Goal: Information Seeking & Learning: Learn about a topic

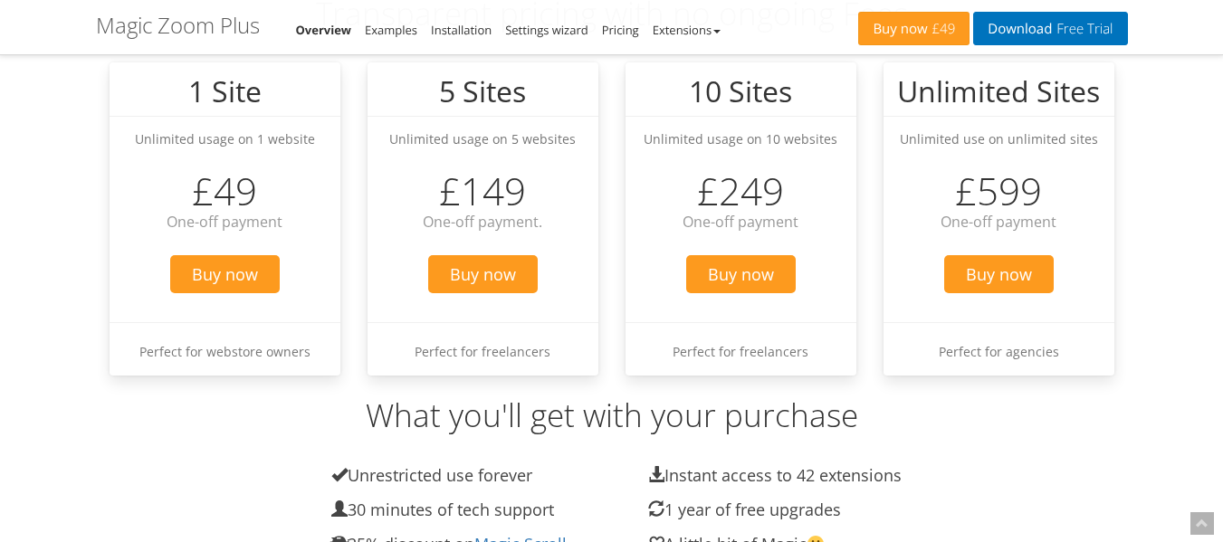
scroll to position [2354, 0]
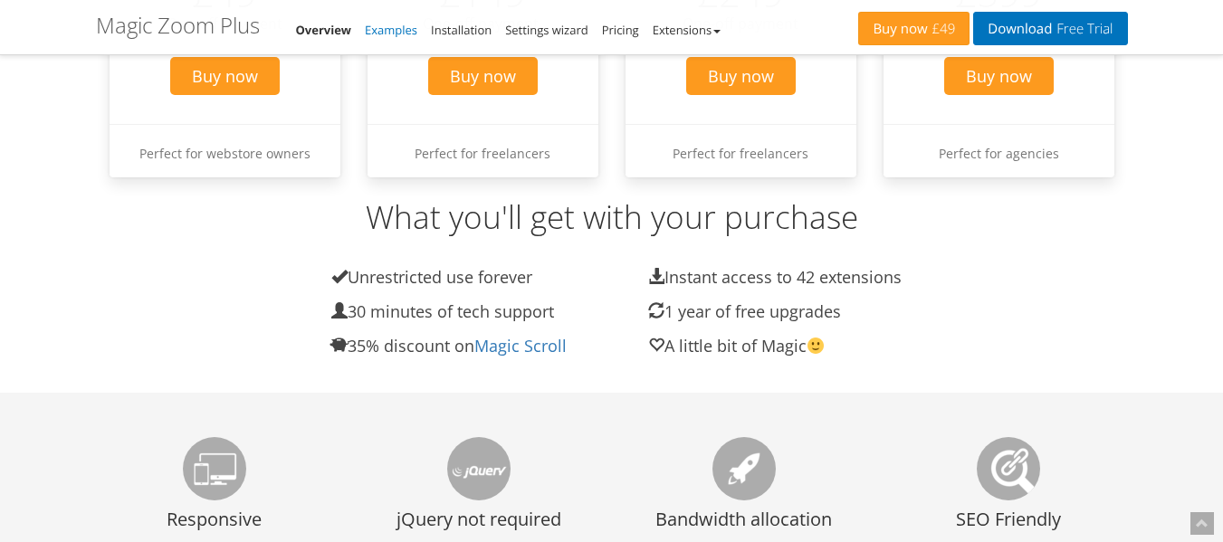
click at [394, 36] on link "Examples" at bounding box center [391, 30] width 53 height 16
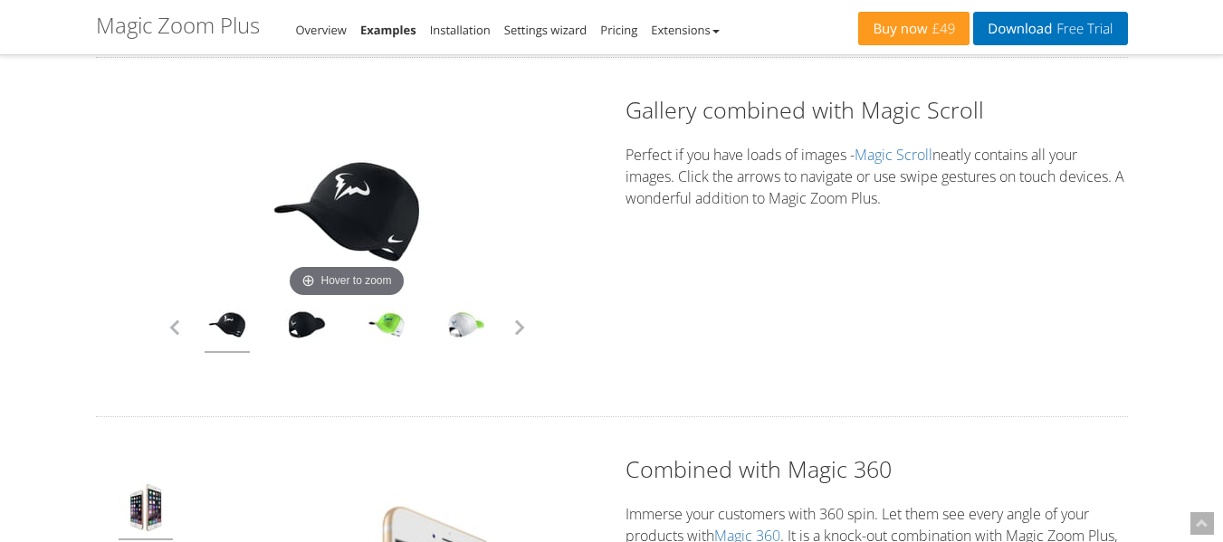
scroll to position [4528, 0]
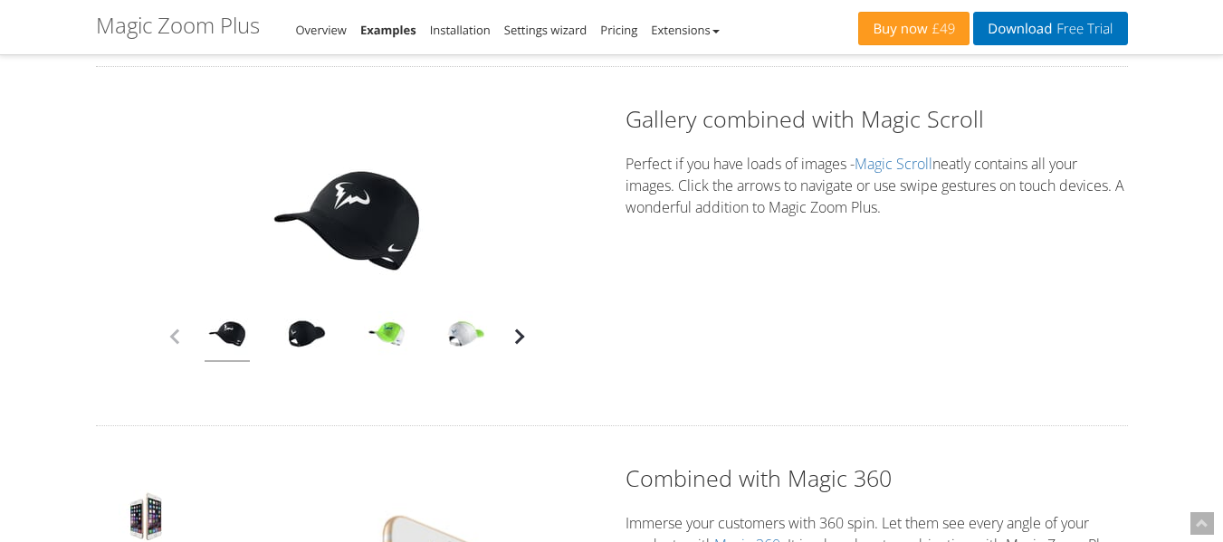
click at [519, 337] on button "button" at bounding box center [519, 336] width 27 height 27
click at [248, 337] on link at bounding box center [227, 336] width 45 height 51
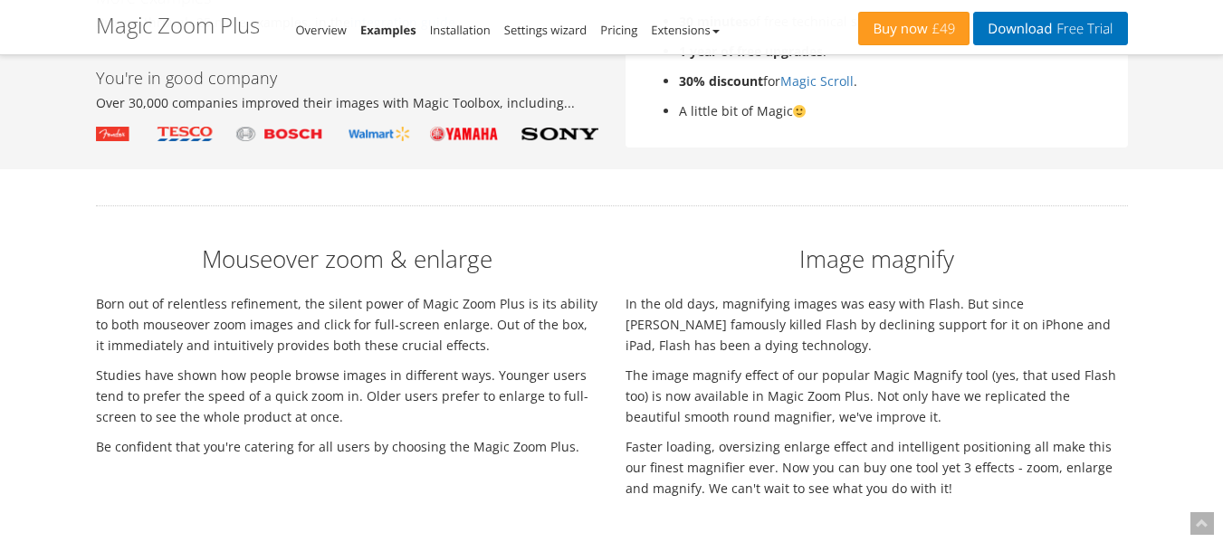
scroll to position [5705, 0]
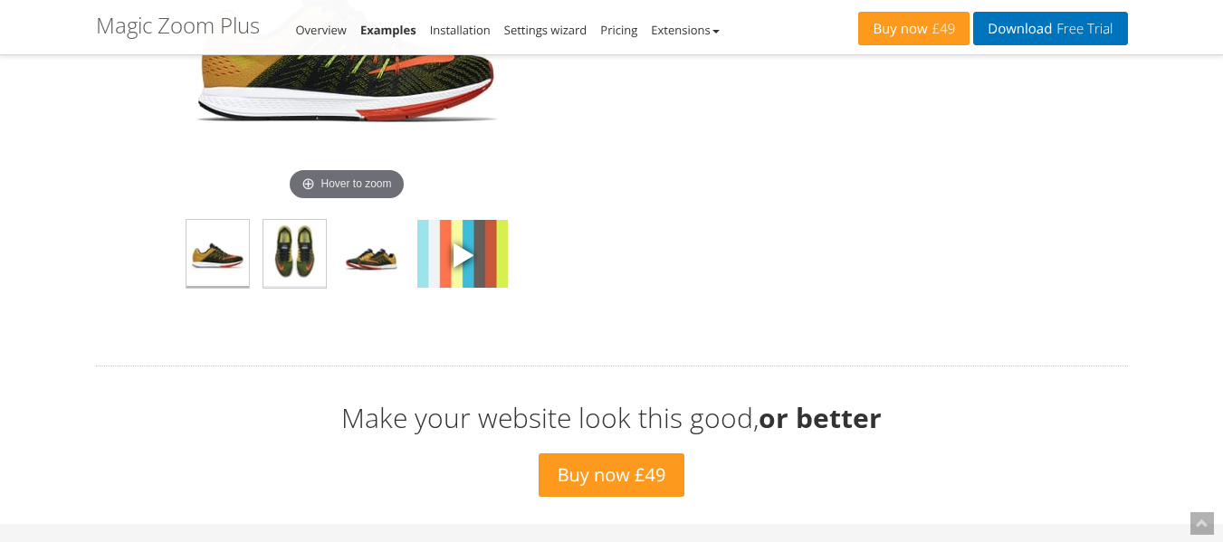
click at [287, 261] on img at bounding box center [294, 254] width 62 height 68
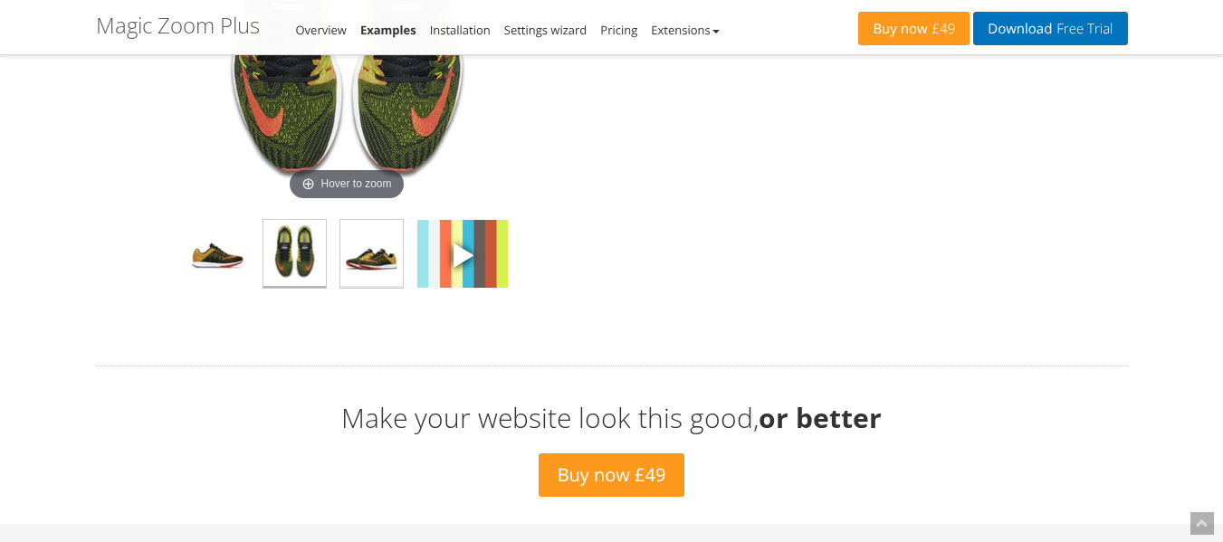
click at [361, 259] on img at bounding box center [371, 254] width 62 height 68
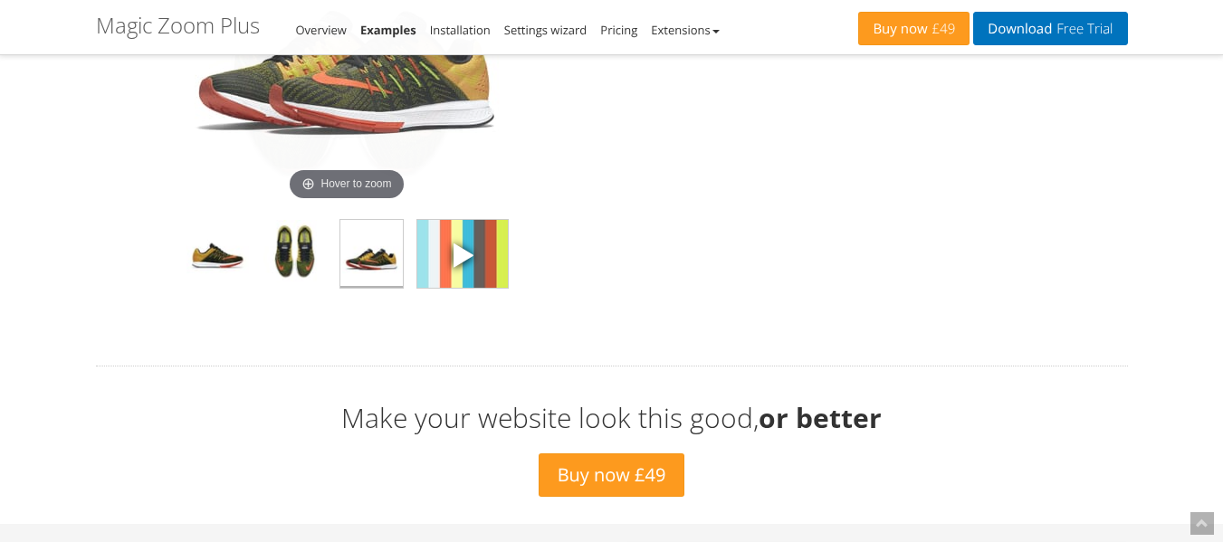
click at [455, 264] on span at bounding box center [462, 254] width 27 height 27
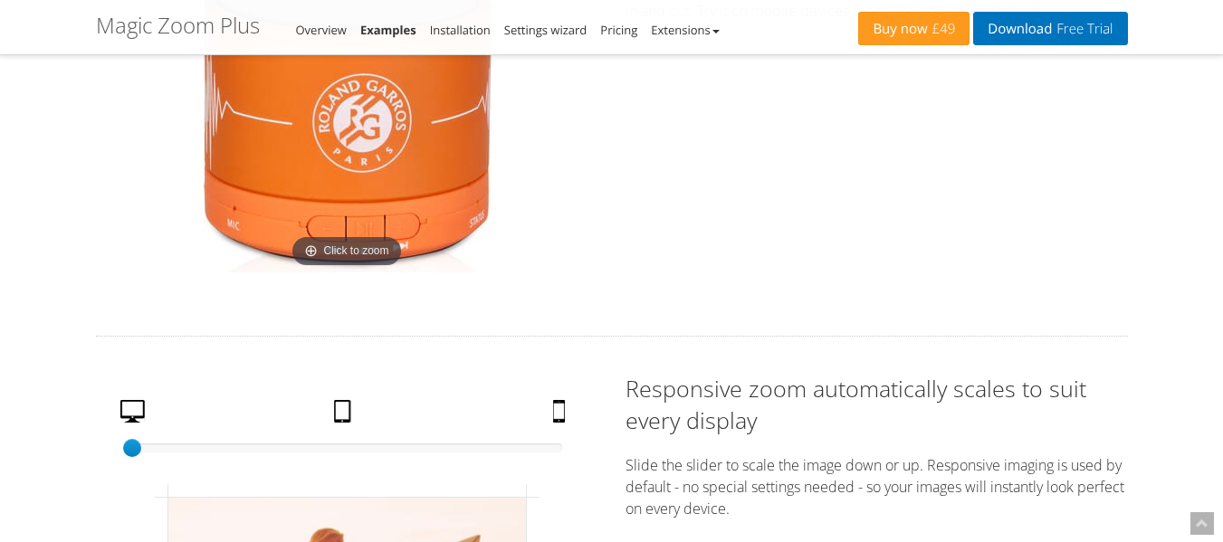
scroll to position [2826, 0]
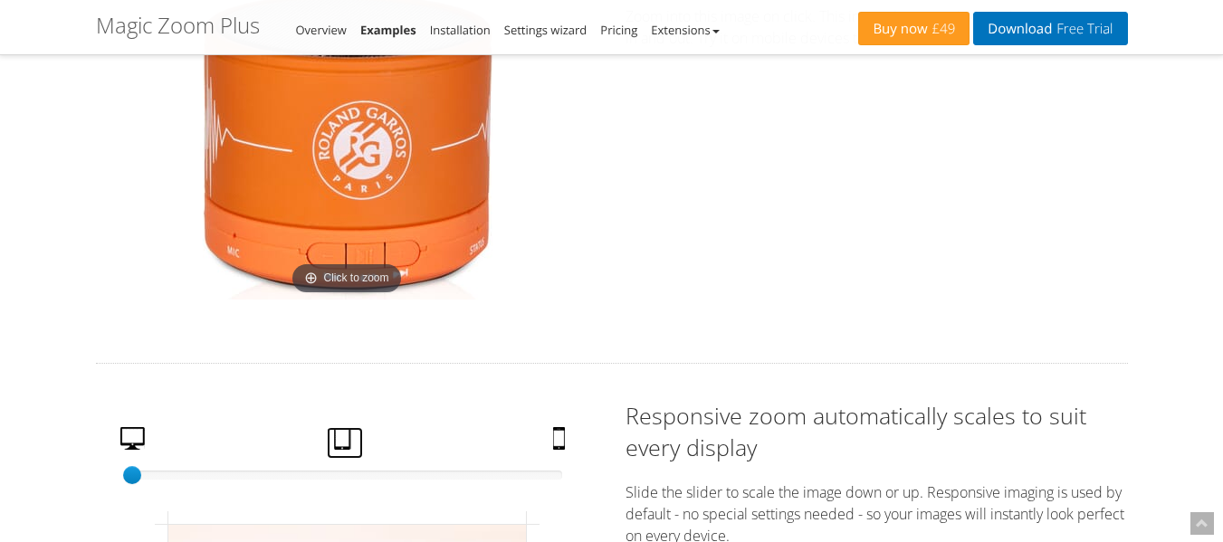
click at [344, 432] on link "Tablet" at bounding box center [345, 443] width 36 height 32
click at [559, 437] on link "Mobile" at bounding box center [561, 443] width 31 height 32
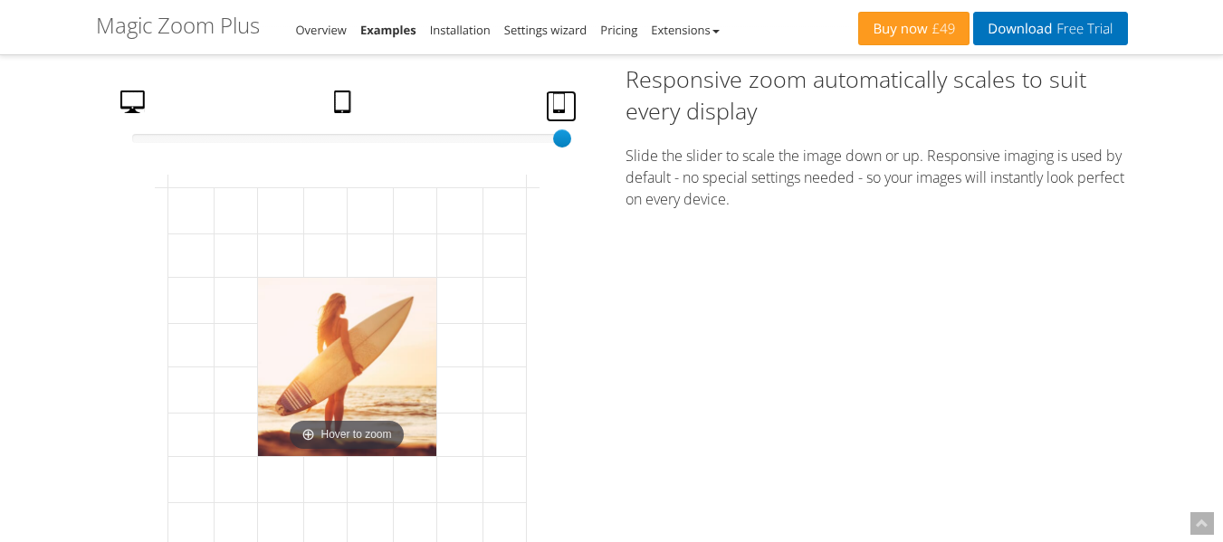
scroll to position [3188, 0]
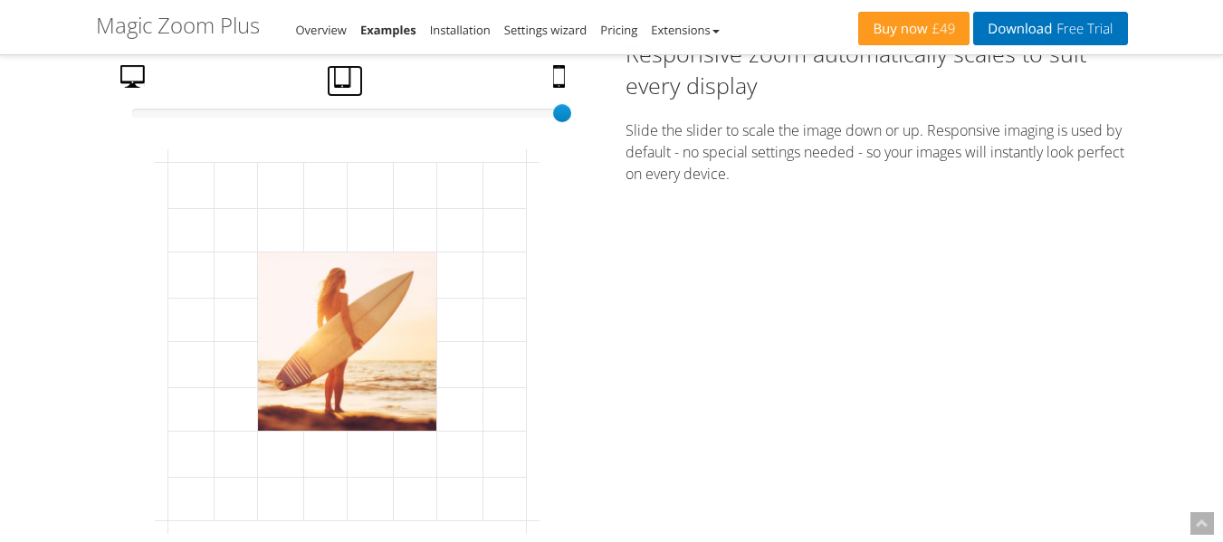
click at [346, 87] on link "Tablet" at bounding box center [345, 81] width 36 height 32
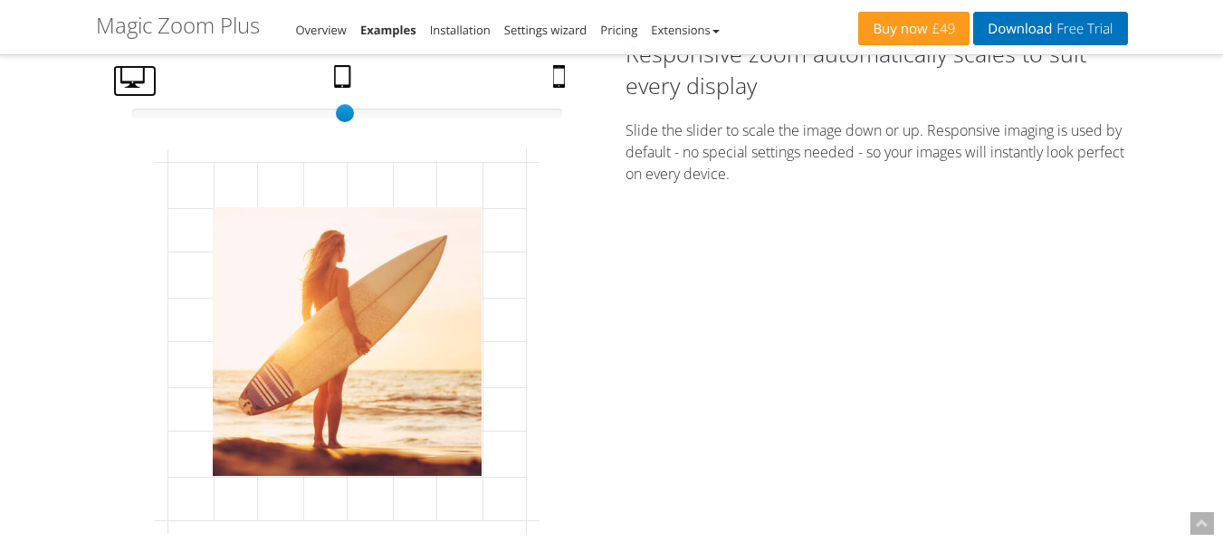
click at [136, 81] on link "Desktop" at bounding box center [134, 81] width 43 height 32
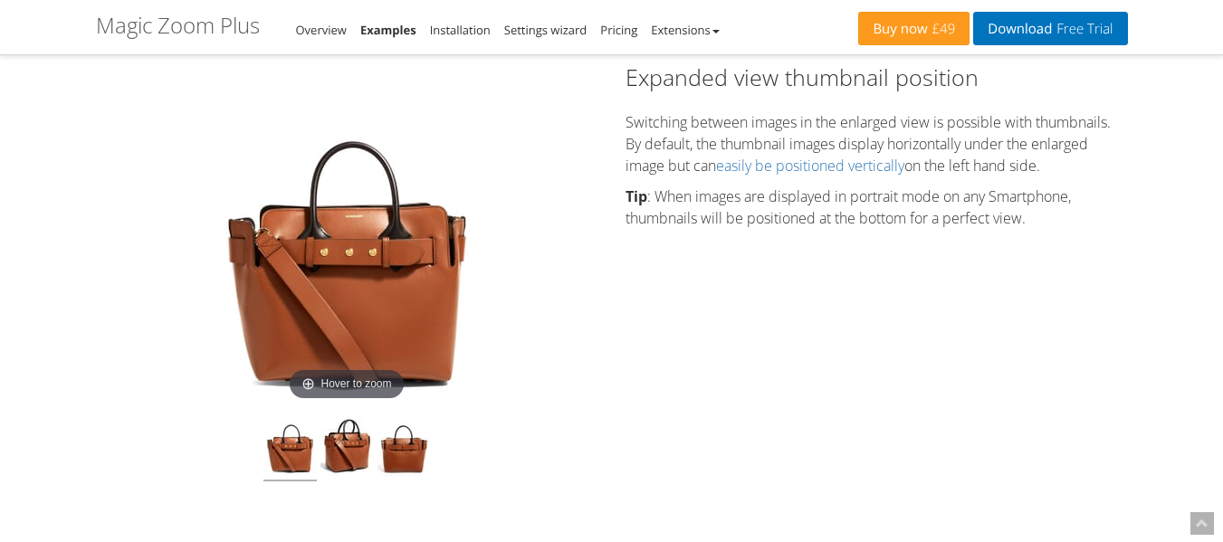
scroll to position [1739, 0]
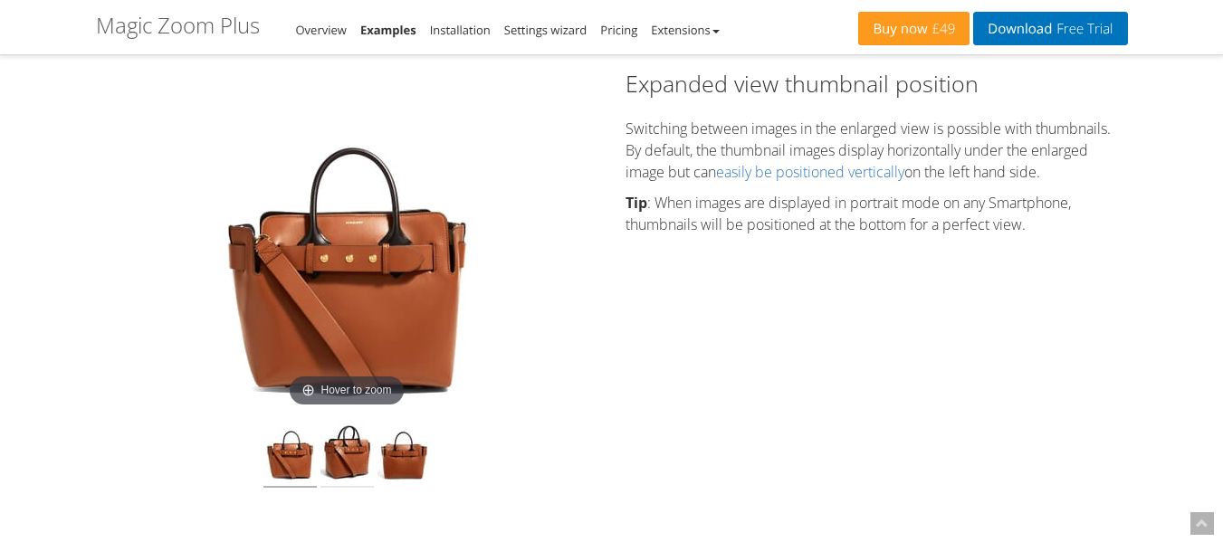
click at [356, 467] on img at bounding box center [347, 454] width 53 height 67
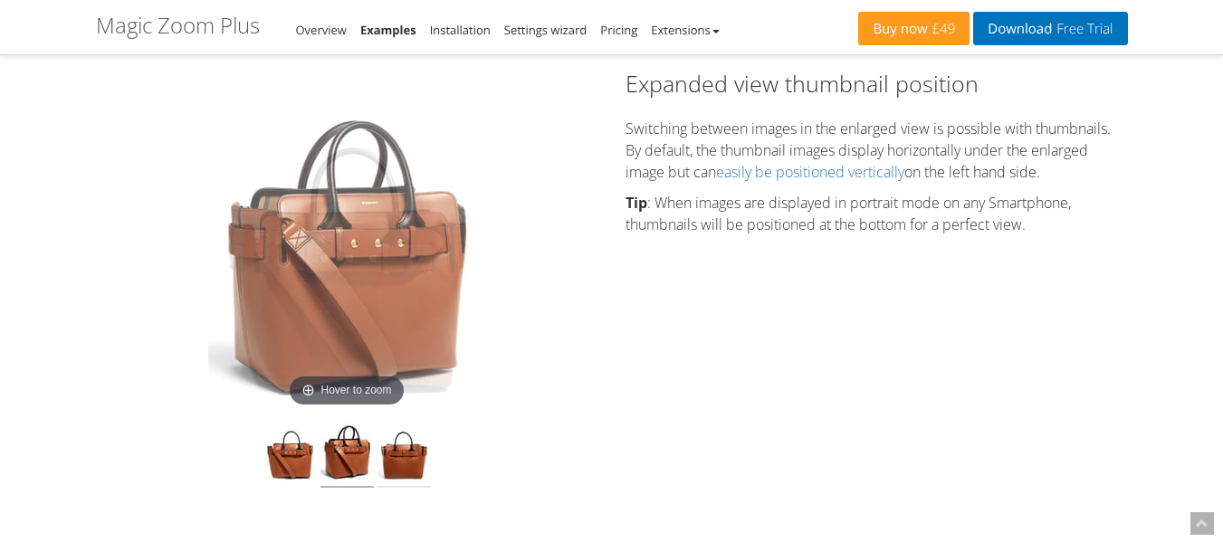
click at [390, 461] on img at bounding box center [404, 454] width 53 height 67
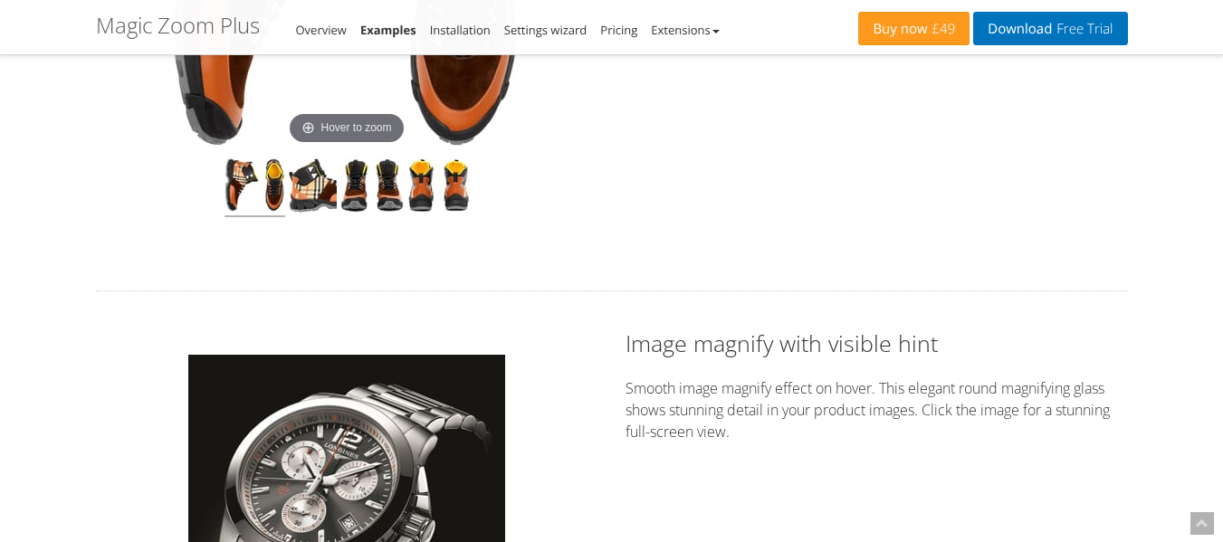
scroll to position [834, 0]
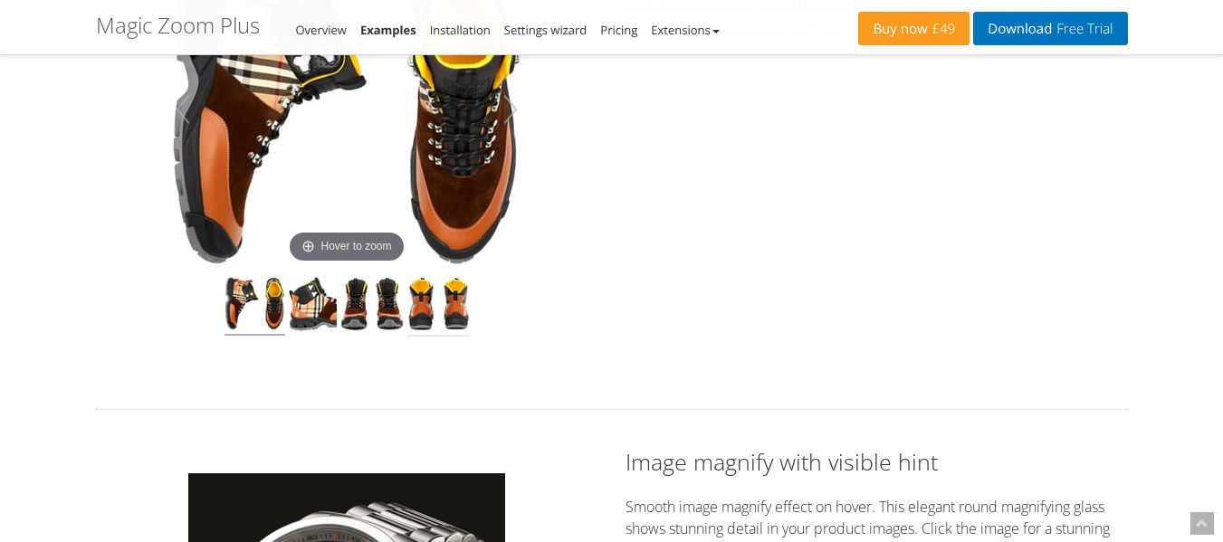
click at [443, 309] on img at bounding box center [438, 307] width 62 height 60
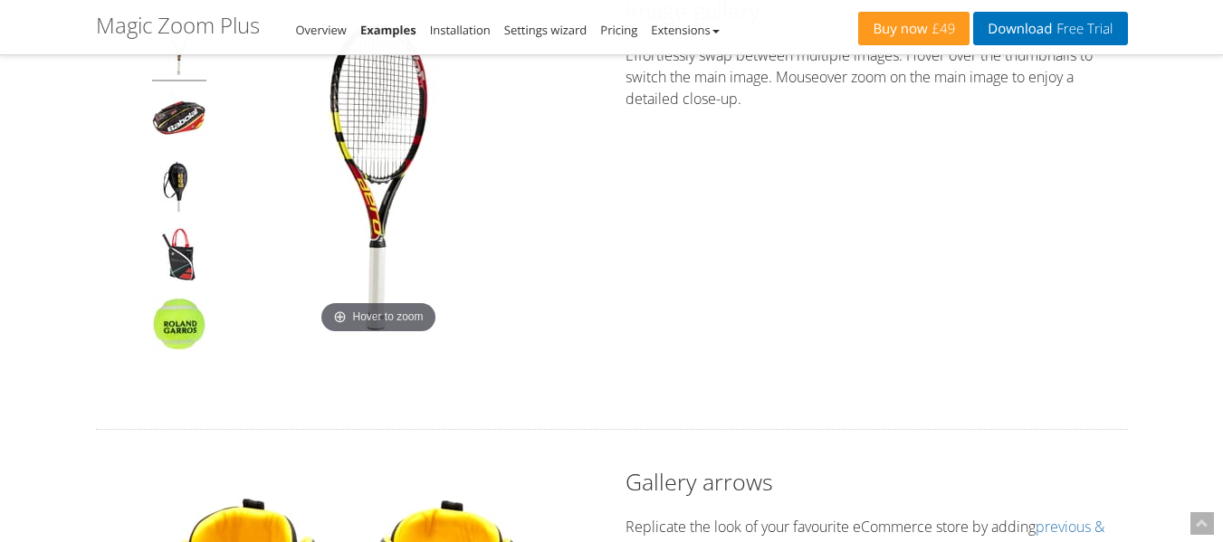
scroll to position [291, 0]
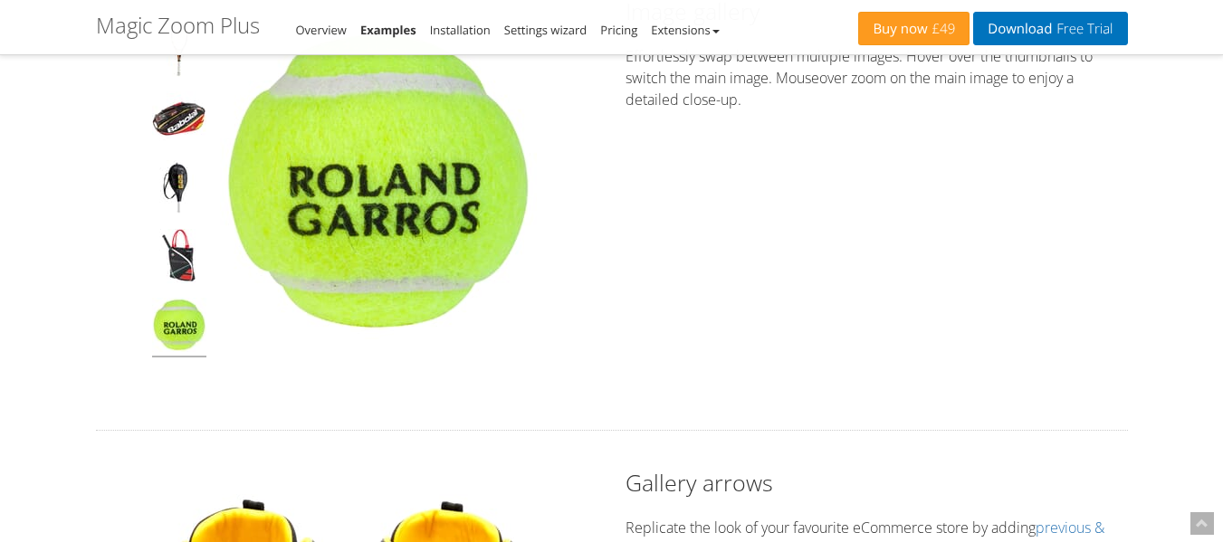
click at [193, 321] on img at bounding box center [179, 328] width 54 height 60
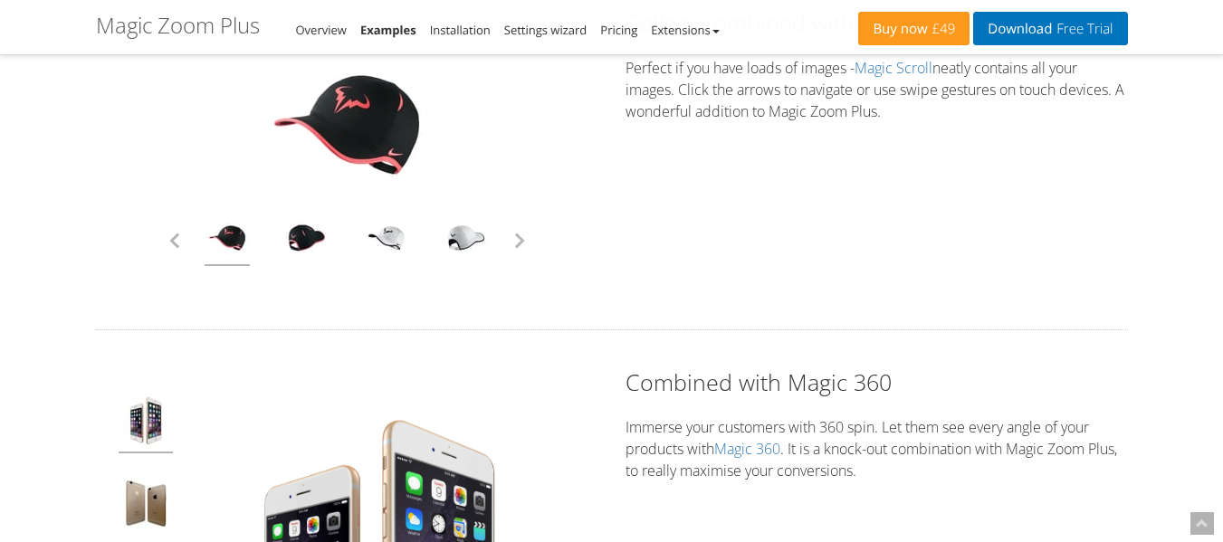
scroll to position [4527, 0]
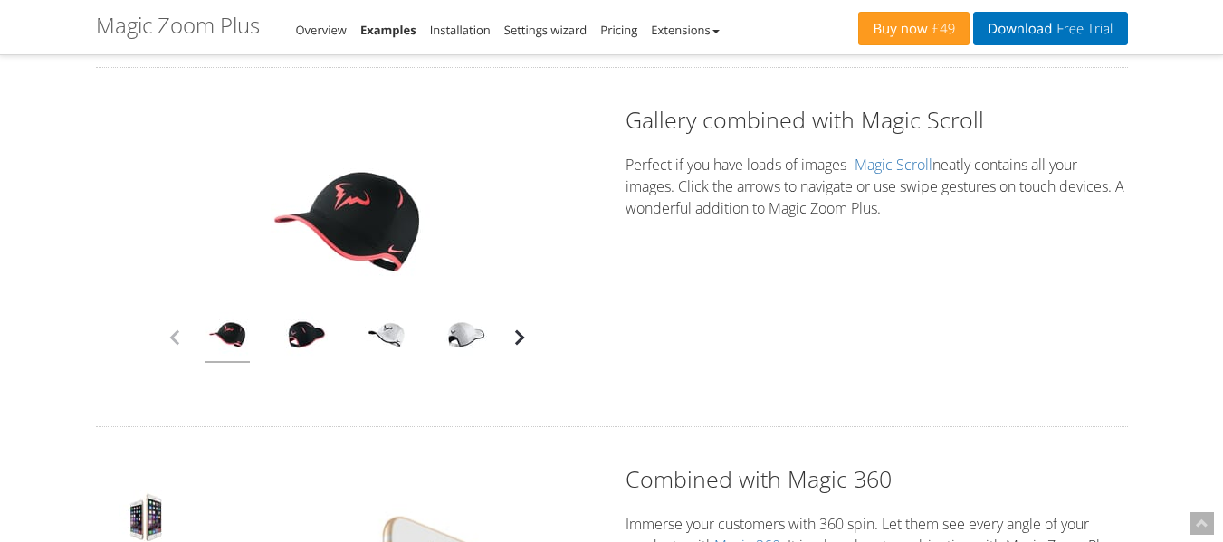
click at [517, 336] on button "button" at bounding box center [519, 337] width 27 height 27
click at [517, 335] on button "button" at bounding box center [519, 337] width 27 height 27
click at [517, 334] on button "button" at bounding box center [519, 337] width 27 height 27
click at [522, 328] on button "button" at bounding box center [519, 337] width 27 height 27
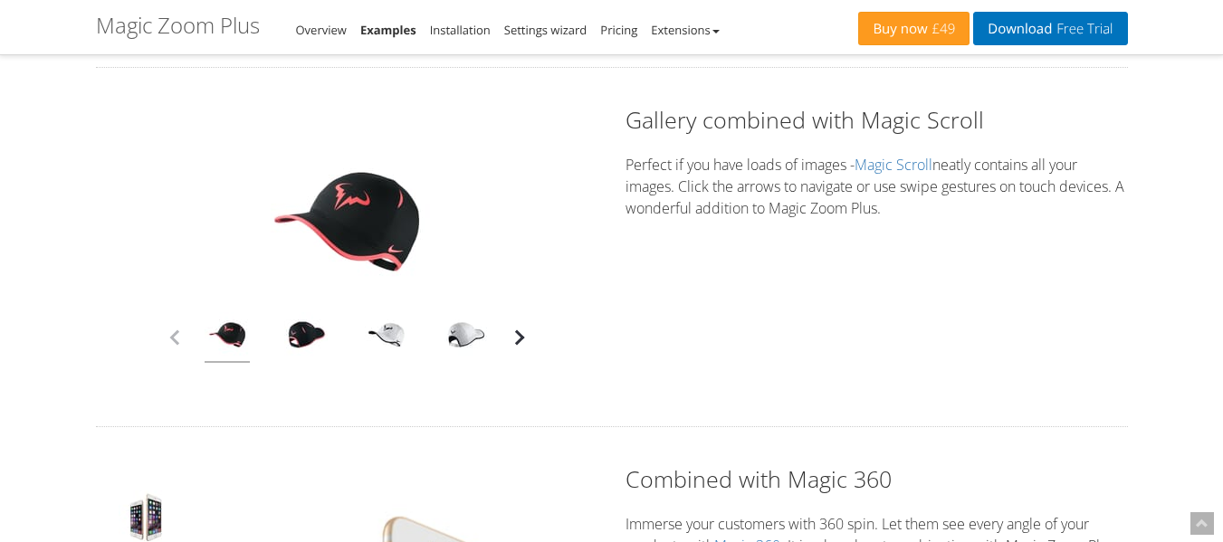
click at [522, 328] on button "button" at bounding box center [519, 337] width 27 height 27
click at [316, 339] on link at bounding box center [306, 337] width 45 height 51
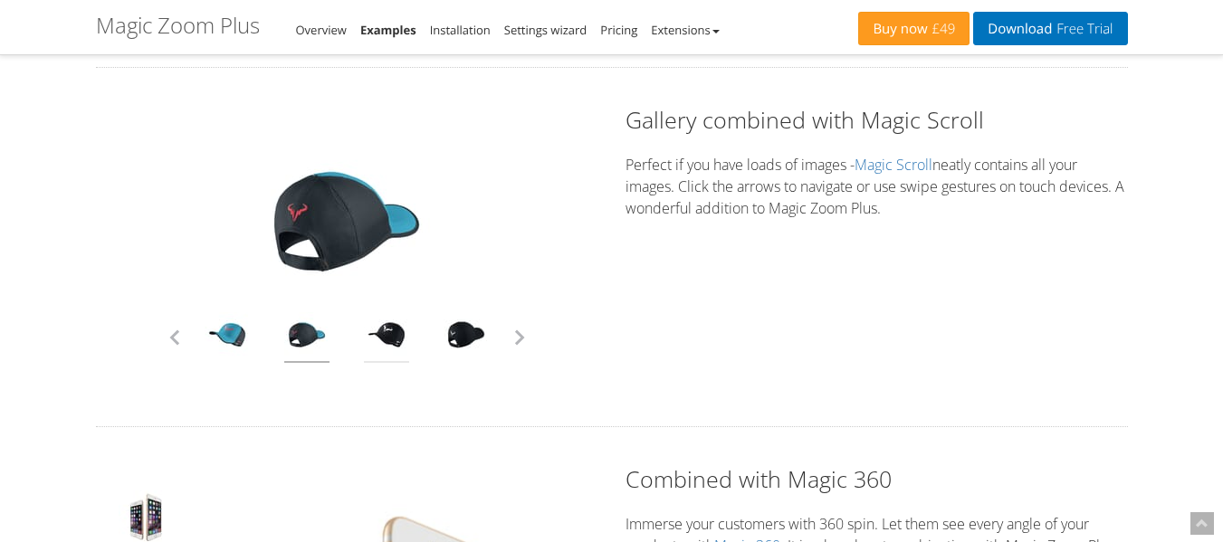
click at [370, 337] on link at bounding box center [386, 337] width 45 height 51
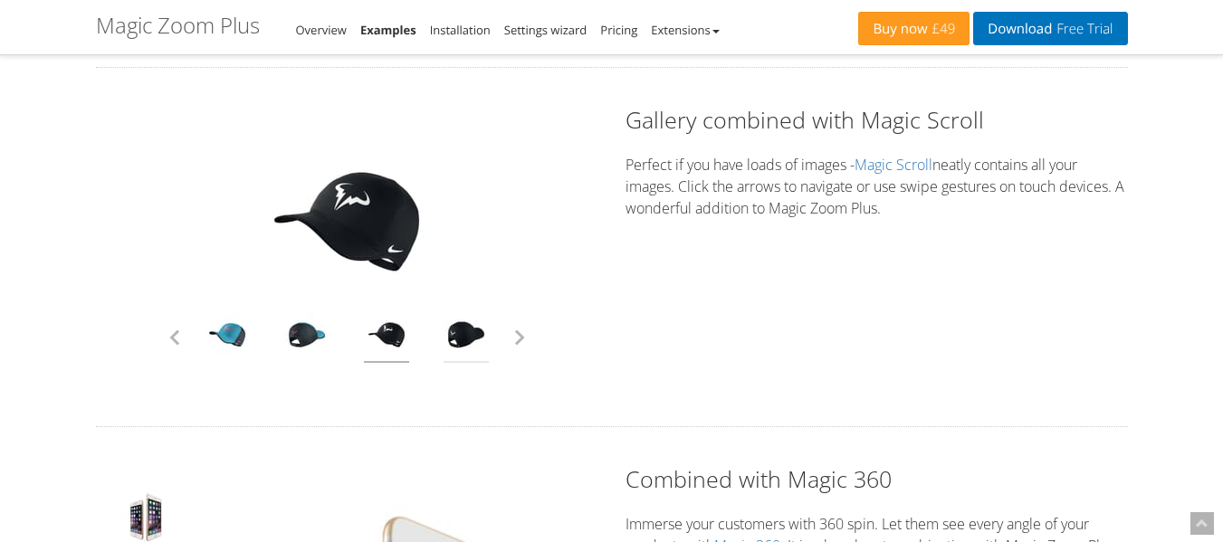
click at [455, 340] on link at bounding box center [466, 337] width 45 height 51
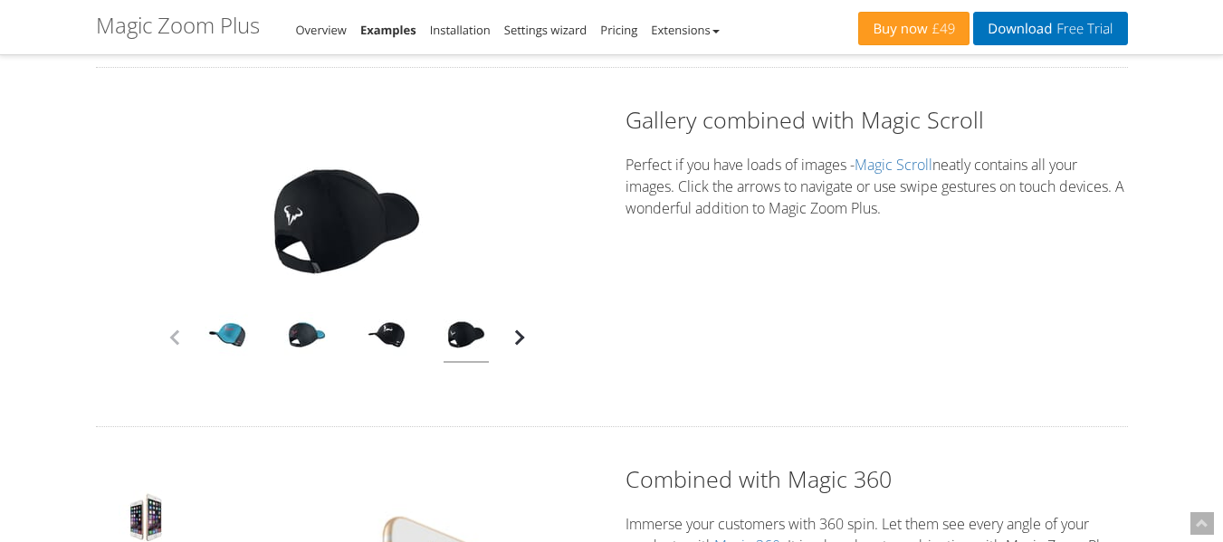
click at [530, 338] on button "button" at bounding box center [519, 337] width 27 height 27
